Goal: Task Accomplishment & Management: Use online tool/utility

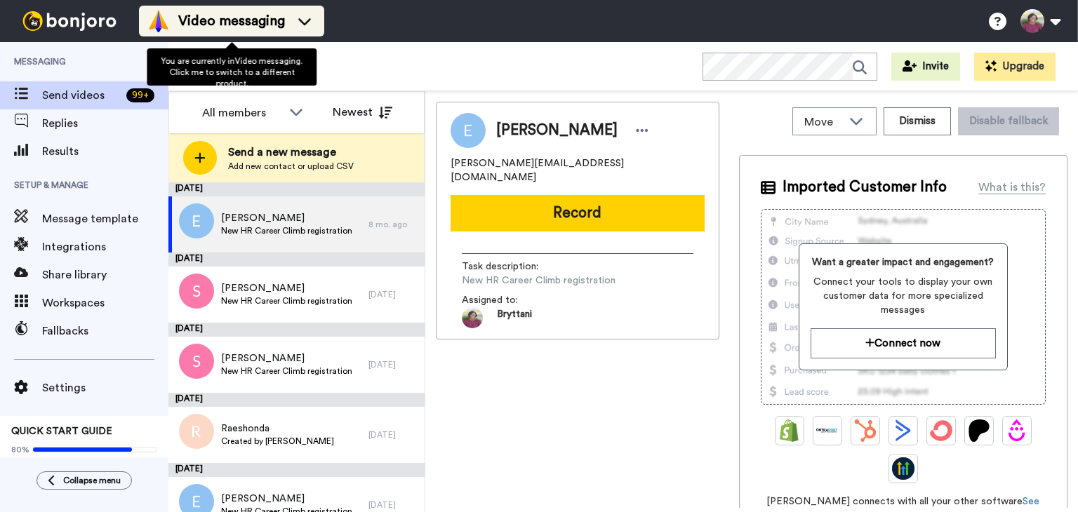
click at [286, 18] on div "Video messaging" at bounding box center [231, 21] width 168 height 22
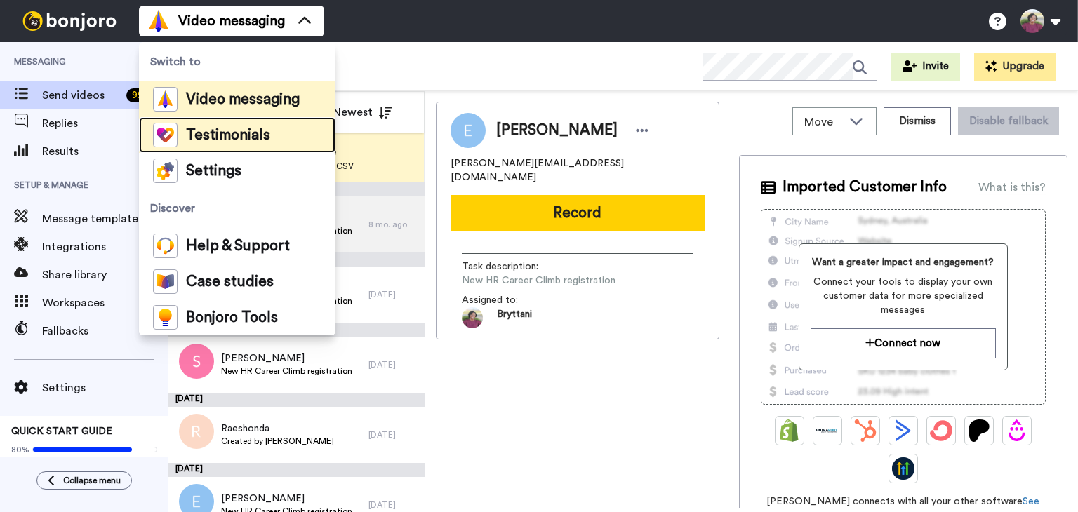
click at [233, 129] on span "Testimonials" at bounding box center [228, 135] width 84 height 14
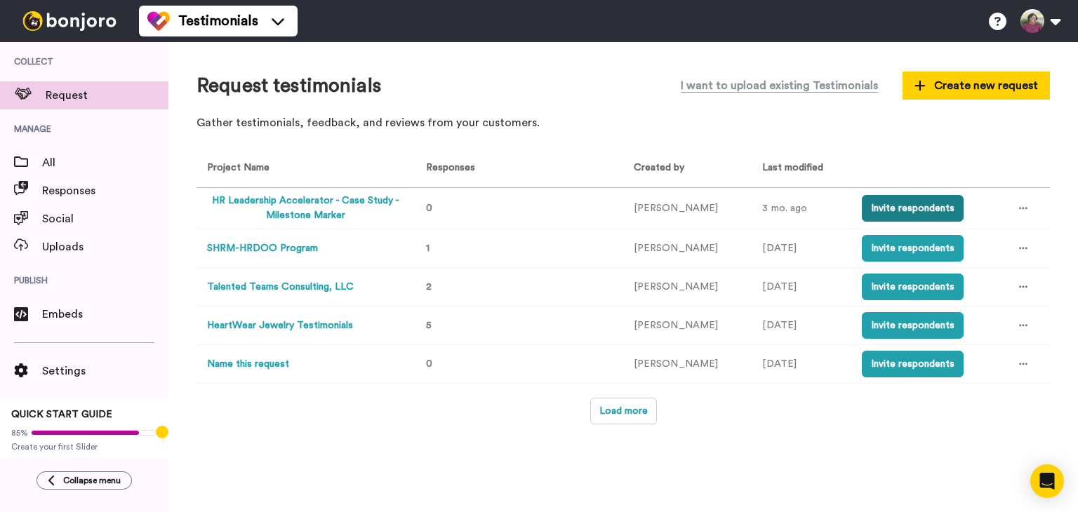
click at [910, 204] on button "Invite respondents" at bounding box center [913, 208] width 102 height 27
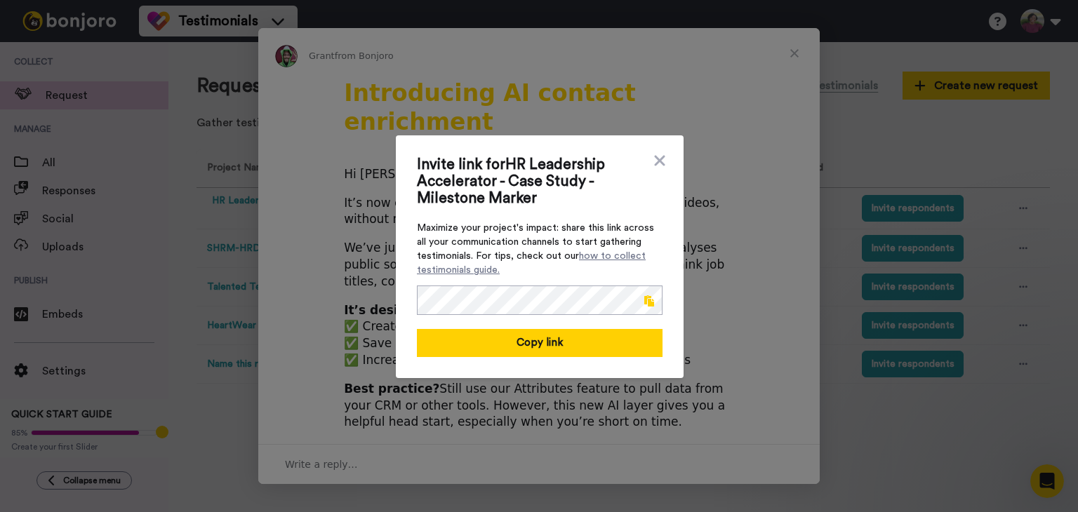
click at [644, 305] on span at bounding box center [649, 300] width 10 height 11
click at [657, 161] on icon at bounding box center [660, 160] width 14 height 17
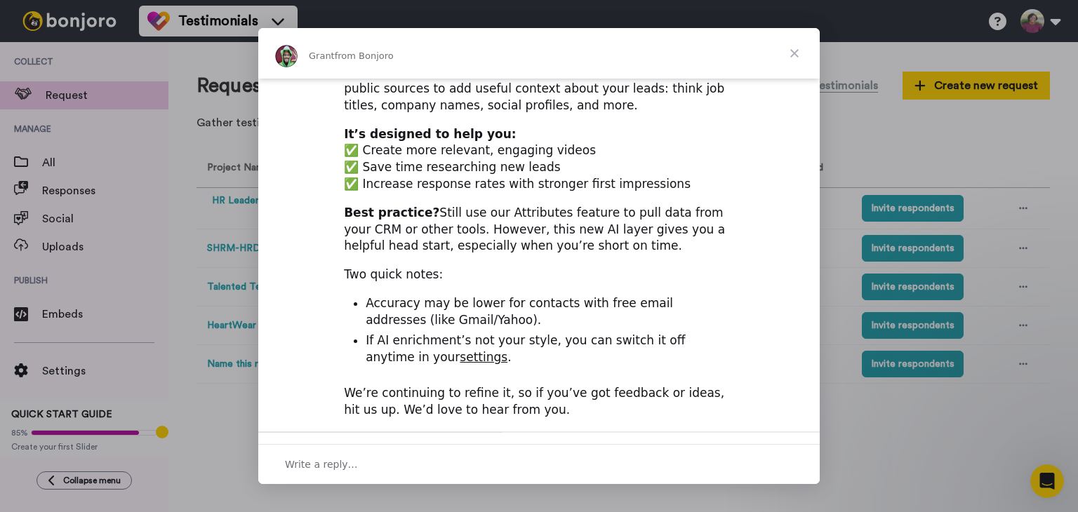
scroll to position [177, 0]
click at [788, 53] on span "Close" at bounding box center [794, 53] width 51 height 51
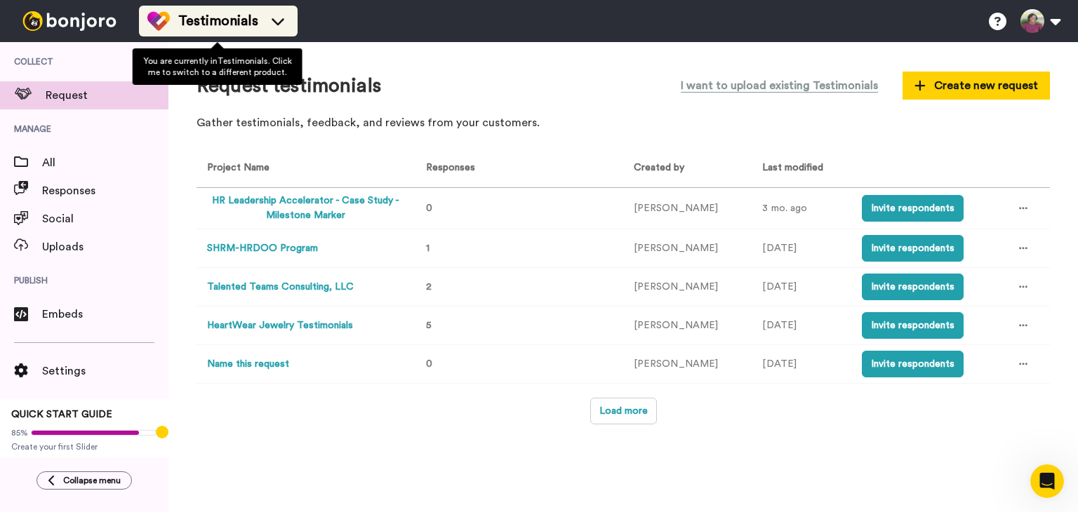
click at [238, 20] on span "Testimonials" at bounding box center [218, 21] width 80 height 20
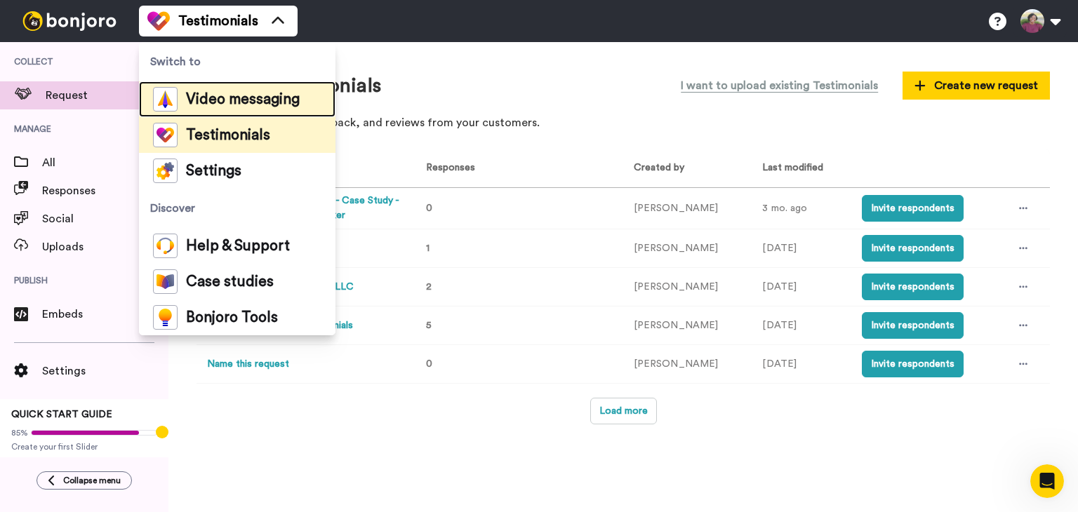
click at [216, 98] on span "Video messaging" at bounding box center [243, 100] width 114 height 14
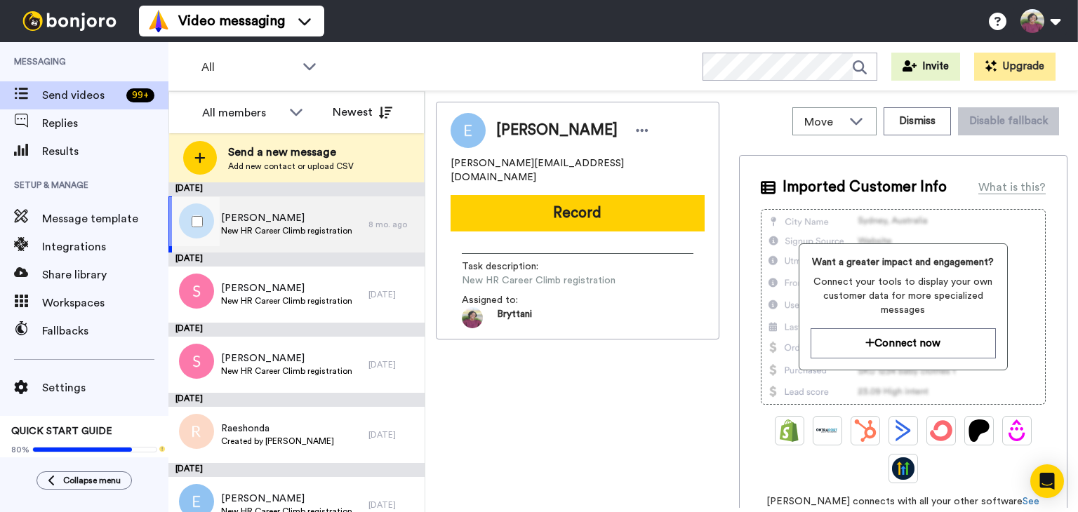
click at [278, 232] on span "New HR Career Climb registration" at bounding box center [286, 230] width 131 height 11
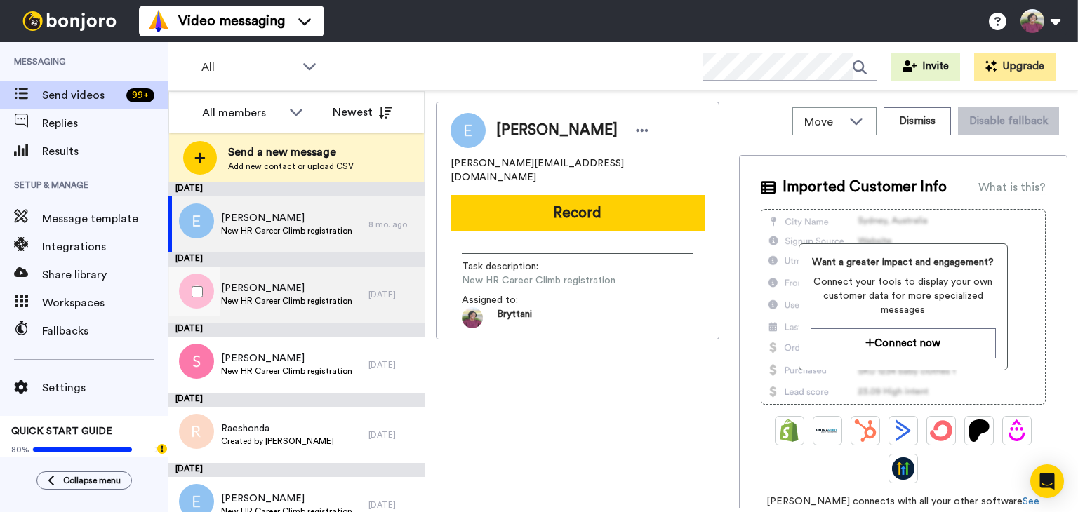
click at [292, 297] on span "New HR Career Climb registration" at bounding box center [286, 300] width 131 height 11
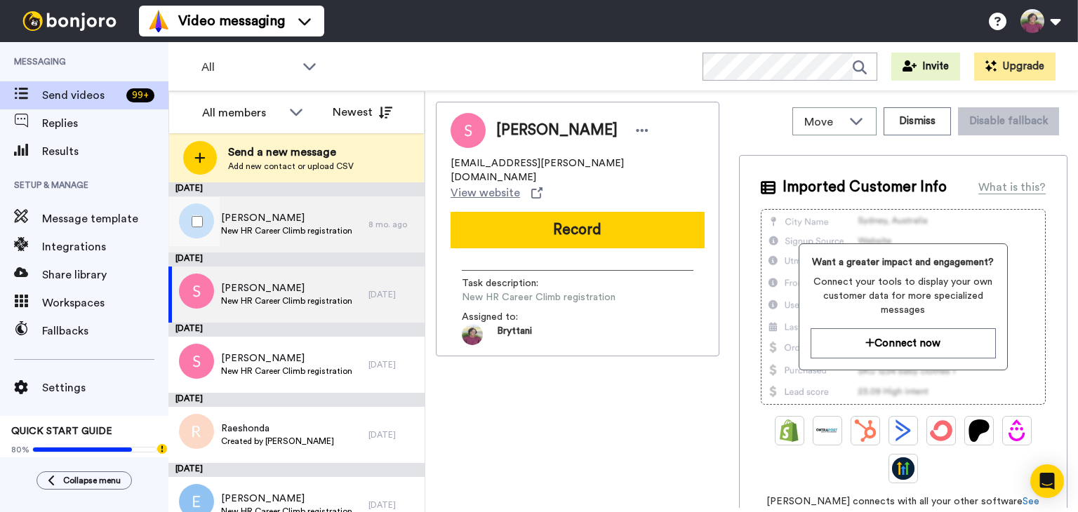
click at [269, 234] on span "New HR Career Climb registration" at bounding box center [286, 230] width 131 height 11
